Goal: Transaction & Acquisition: Subscribe to service/newsletter

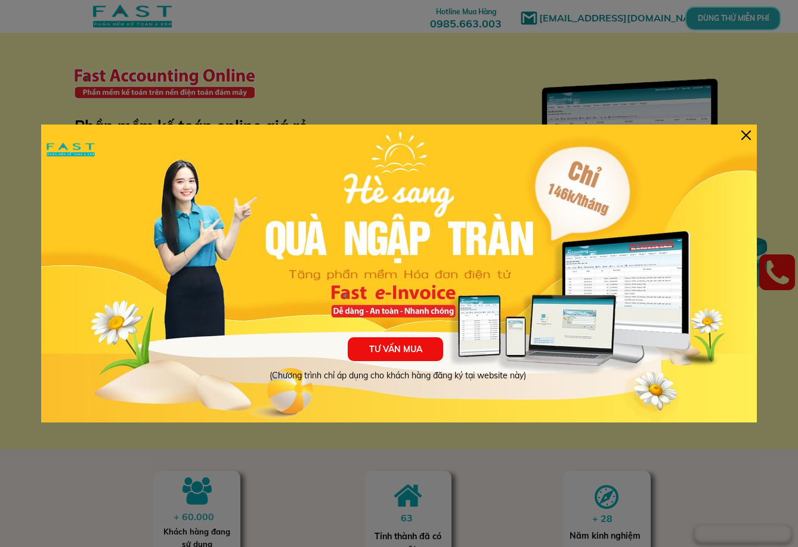
click at [742, 140] on div at bounding box center [746, 136] width 10 height 10
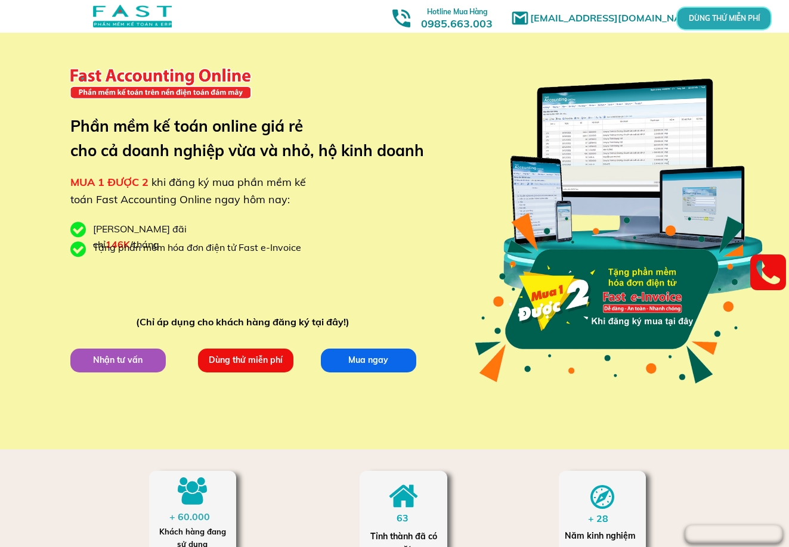
click at [254, 355] on p "Dùng thử miễn phí" at bounding box center [244, 360] width 95 height 24
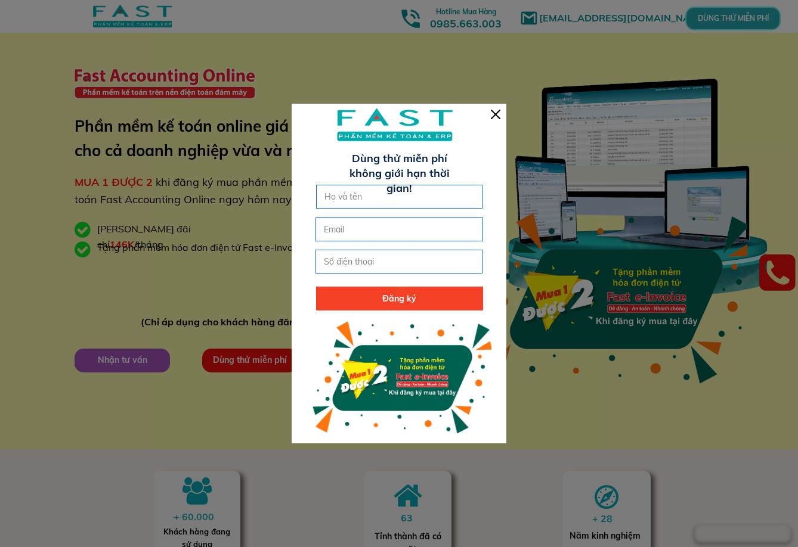
click at [383, 205] on input "text" at bounding box center [399, 196] width 156 height 23
type input "t"
type input "Phương"
type input "[EMAIL_ADDRESS][DOMAIN_NAME]"
type input "0973968334"
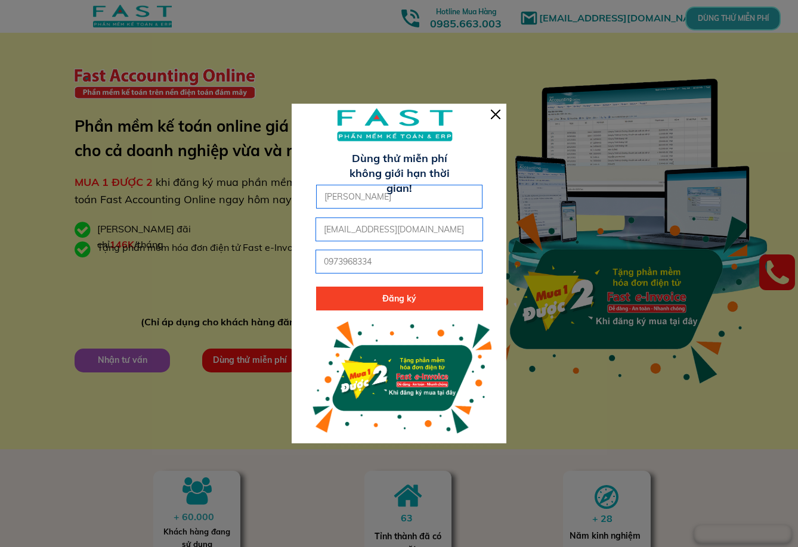
click at [374, 302] on p "Đăng ký" at bounding box center [399, 299] width 167 height 24
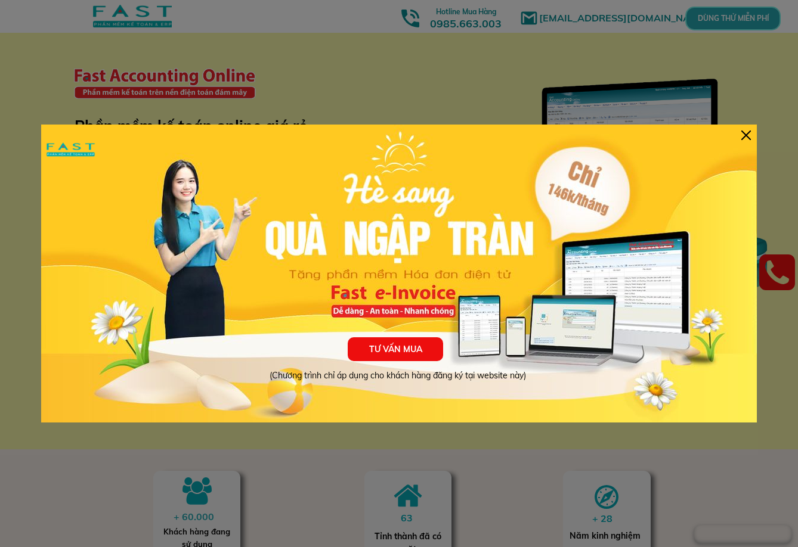
click at [746, 134] on div at bounding box center [746, 136] width 10 height 10
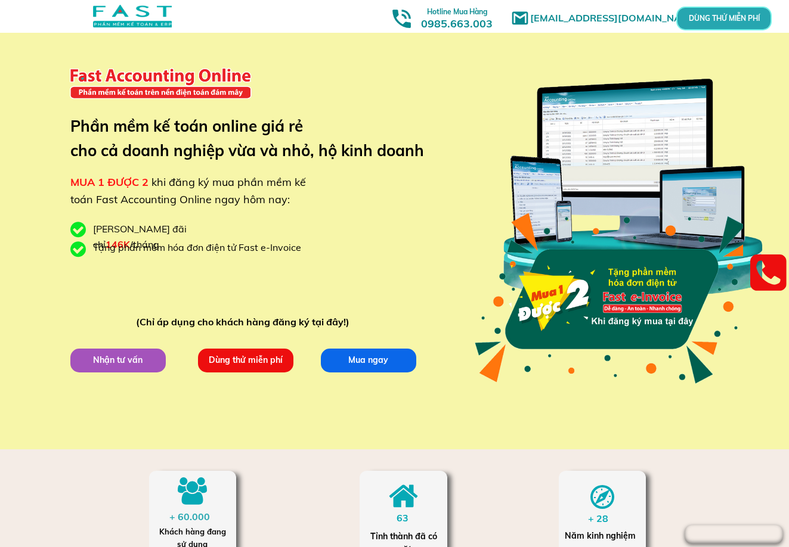
click at [710, 16] on p "DÙNG THỬ MIỄN PHÍ" at bounding box center [724, 19] width 28 height 7
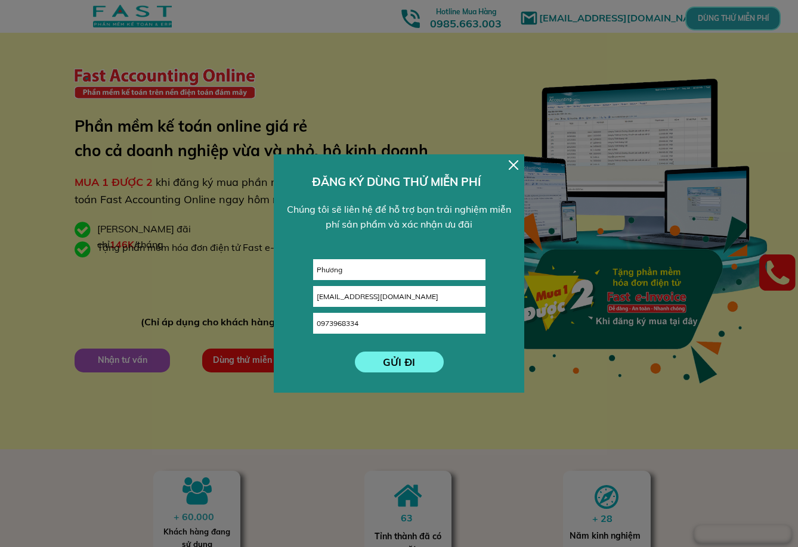
click at [512, 163] on div at bounding box center [514, 165] width 10 height 10
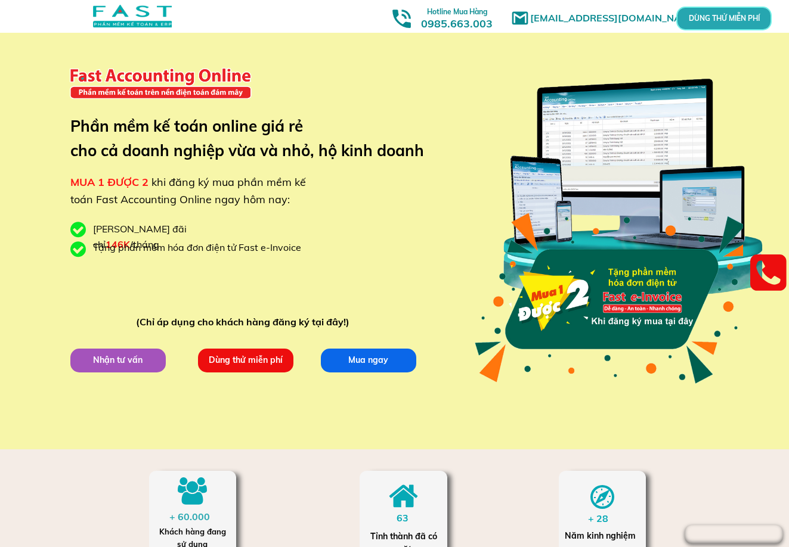
click at [720, 19] on p "DÙNG THỬ MIỄN PHÍ" at bounding box center [724, 19] width 28 height 7
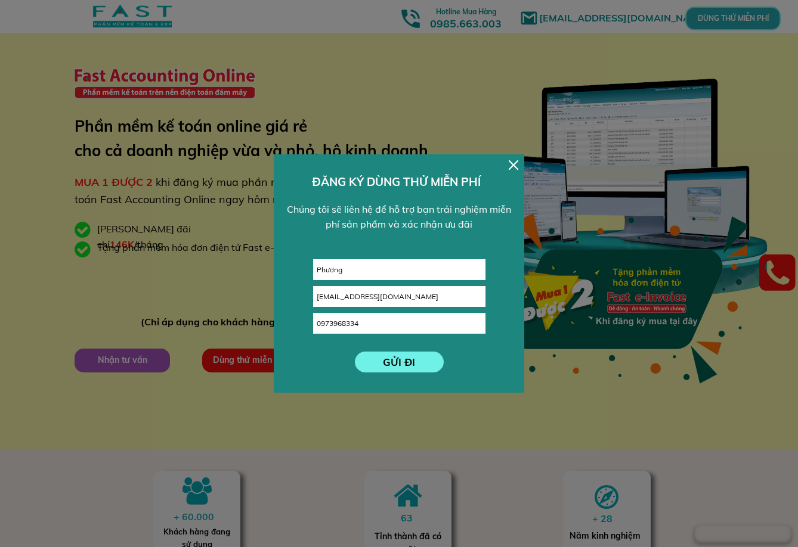
click at [405, 364] on p "GỬI ĐI" at bounding box center [399, 362] width 89 height 21
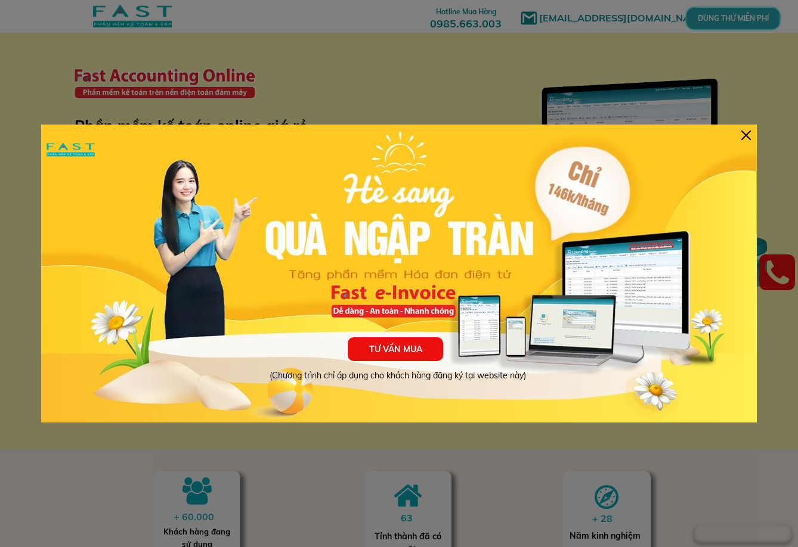
click at [746, 137] on div at bounding box center [746, 136] width 10 height 10
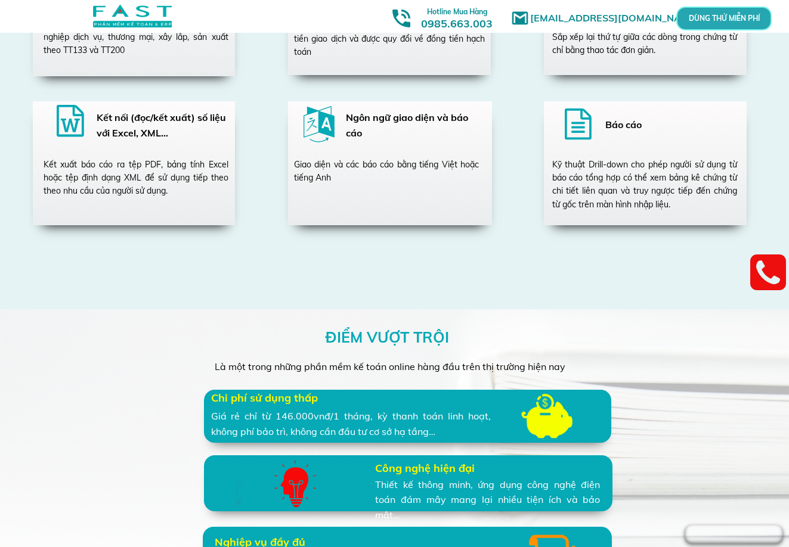
scroll to position [2266, 0]
